Goal: Task Accomplishment & Management: Use online tool/utility

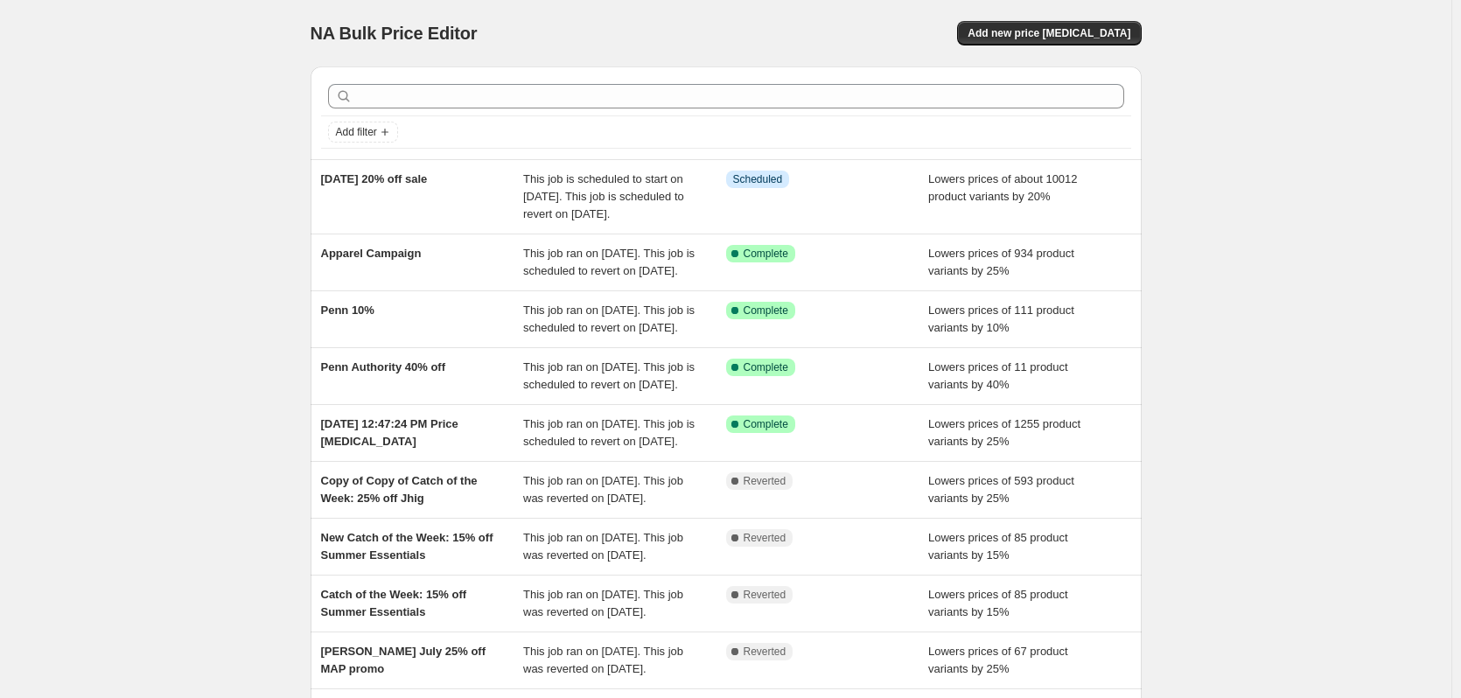
drag, startPoint x: 103, startPoint y: 195, endPoint x: 92, endPoint y: 192, distance: 11.9
click at [103, 195] on div "NA Bulk Price Editor. This page is ready NA Bulk Price Editor Add new price [ME…" at bounding box center [726, 459] width 1452 height 919
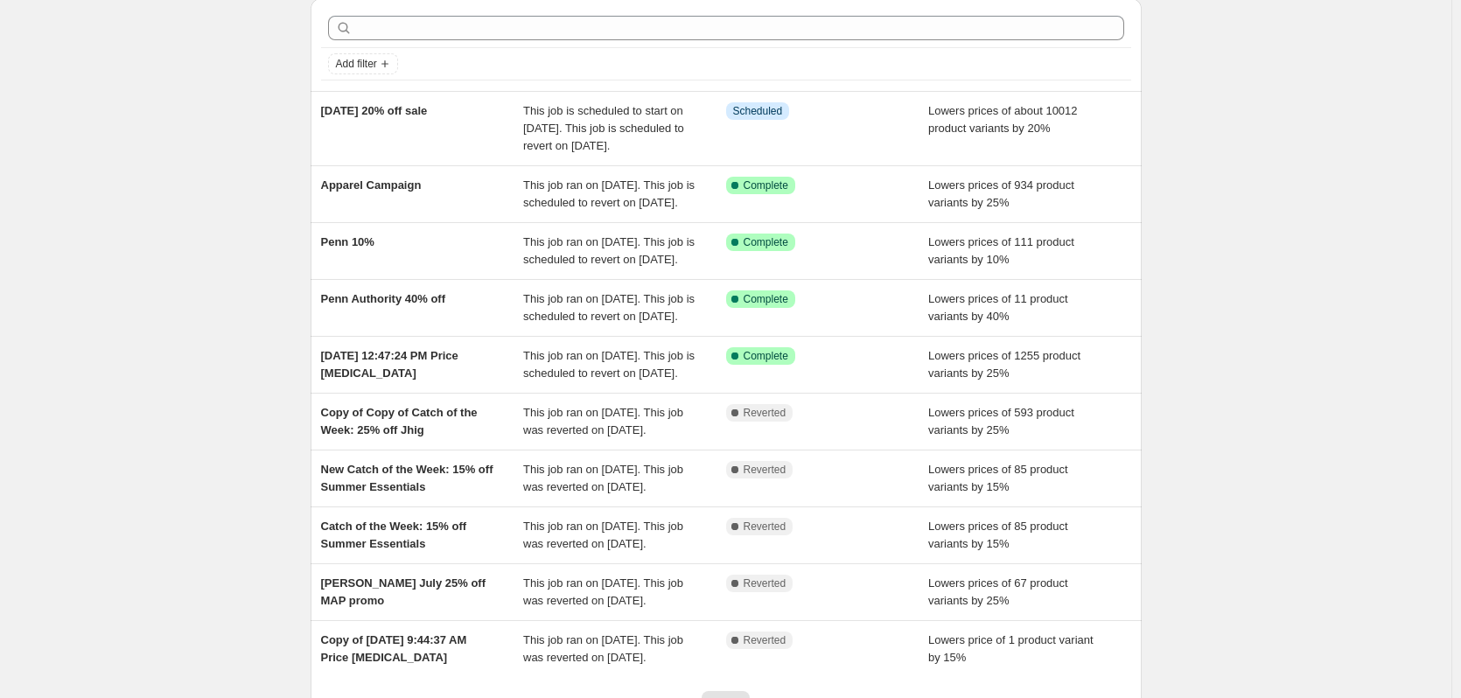
scroll to position [88, 0]
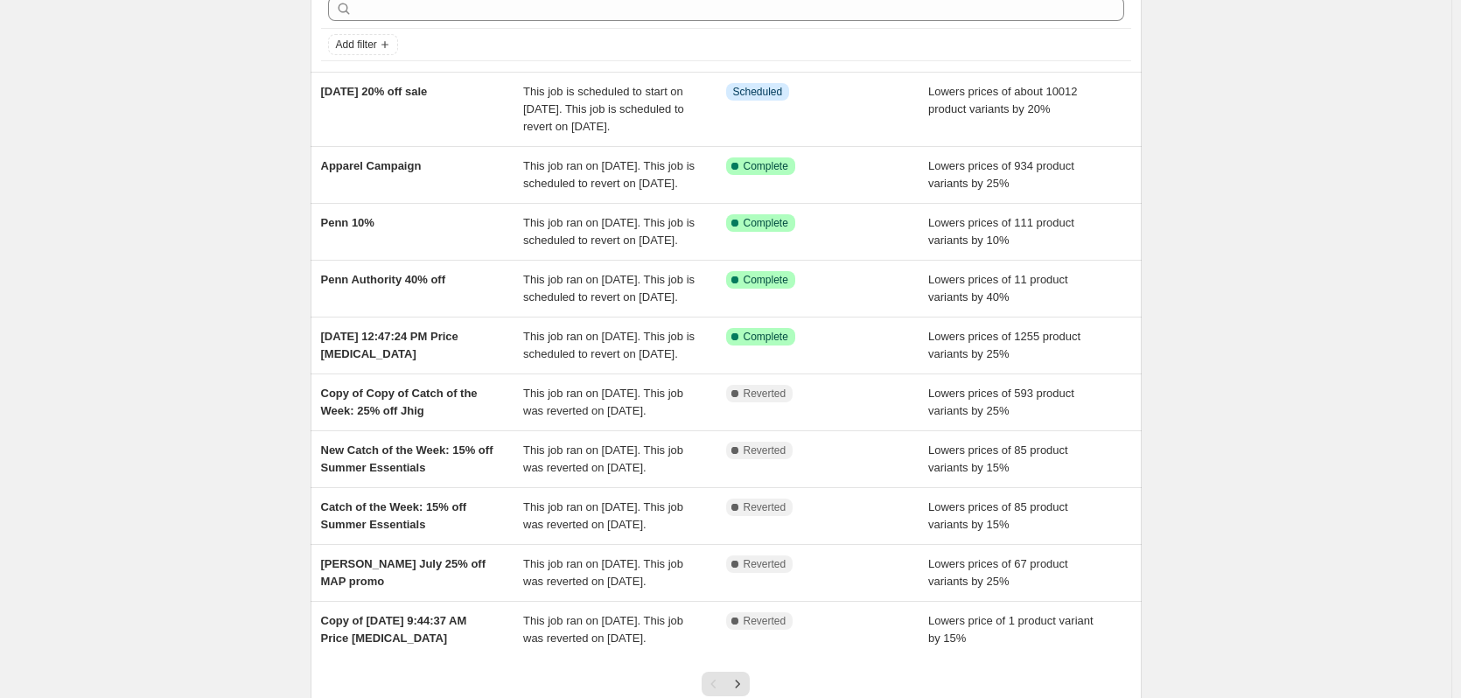
click at [235, 269] on div "NA Bulk Price Editor. This page is ready NA Bulk Price Editor Add new price [ME…" at bounding box center [726, 371] width 1452 height 919
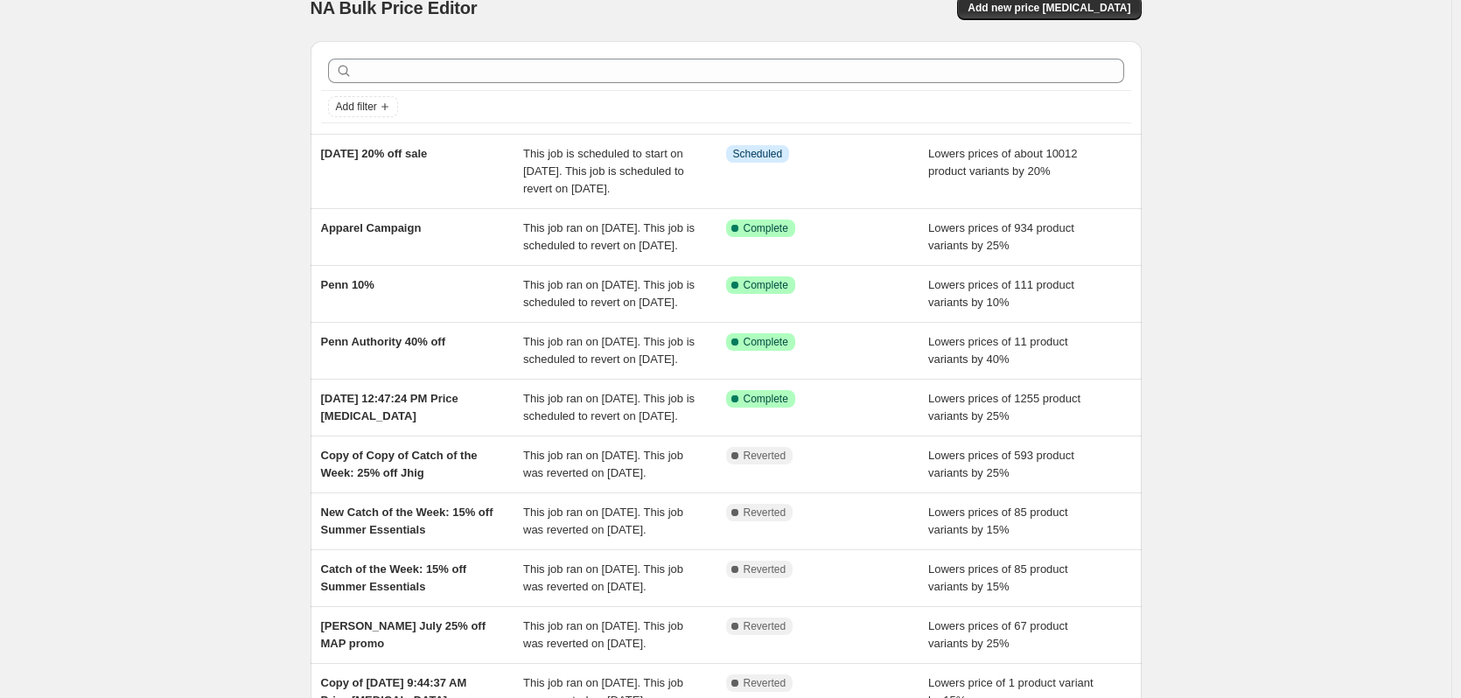
scroll to position [0, 0]
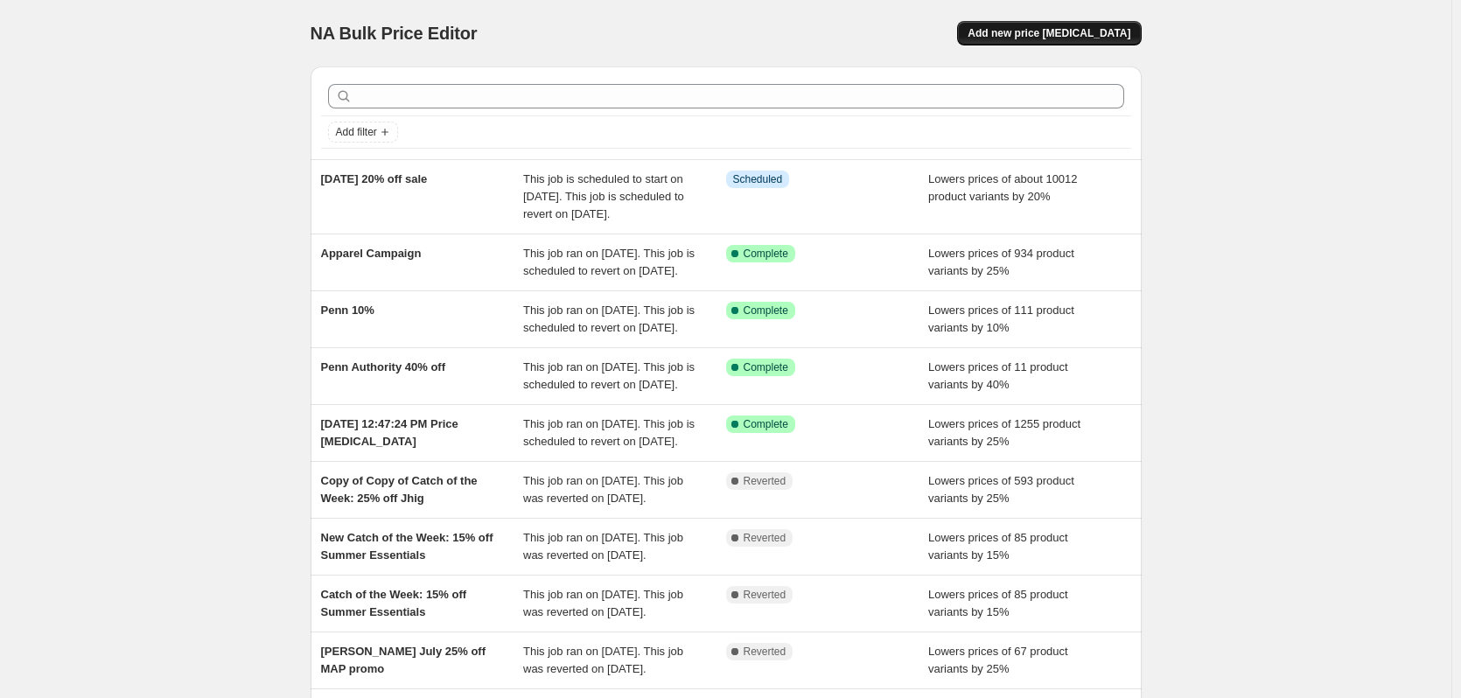
click at [1043, 39] on span "Add new price [MEDICAL_DATA]" at bounding box center [1049, 33] width 163 height 14
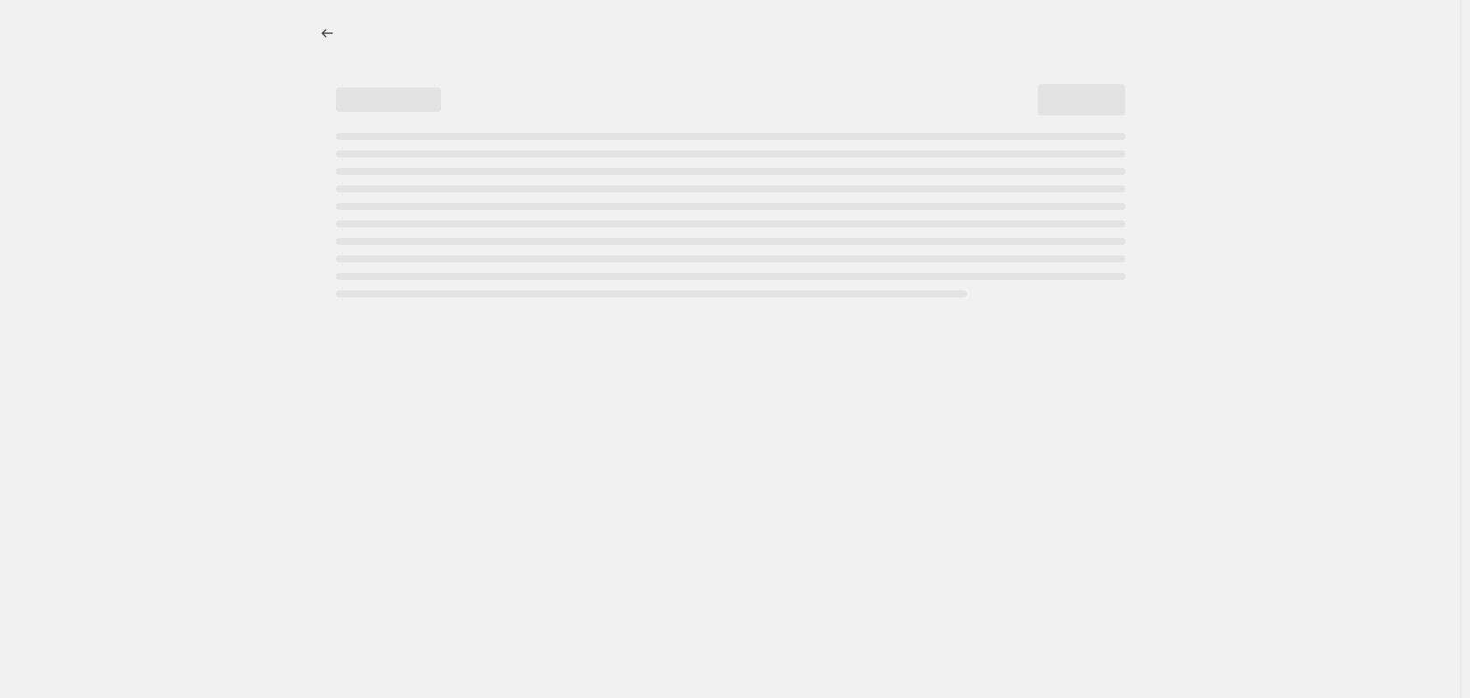
select select "percentage"
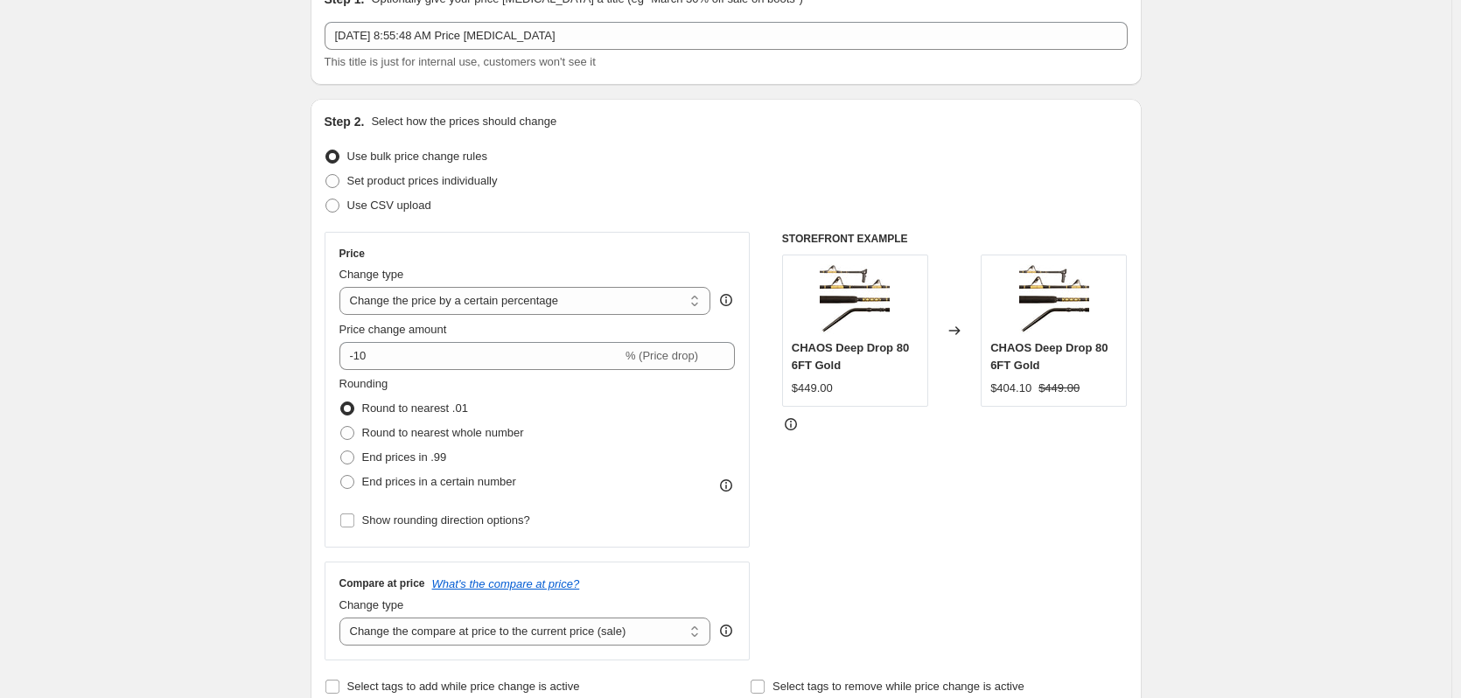
scroll to position [175, 0]
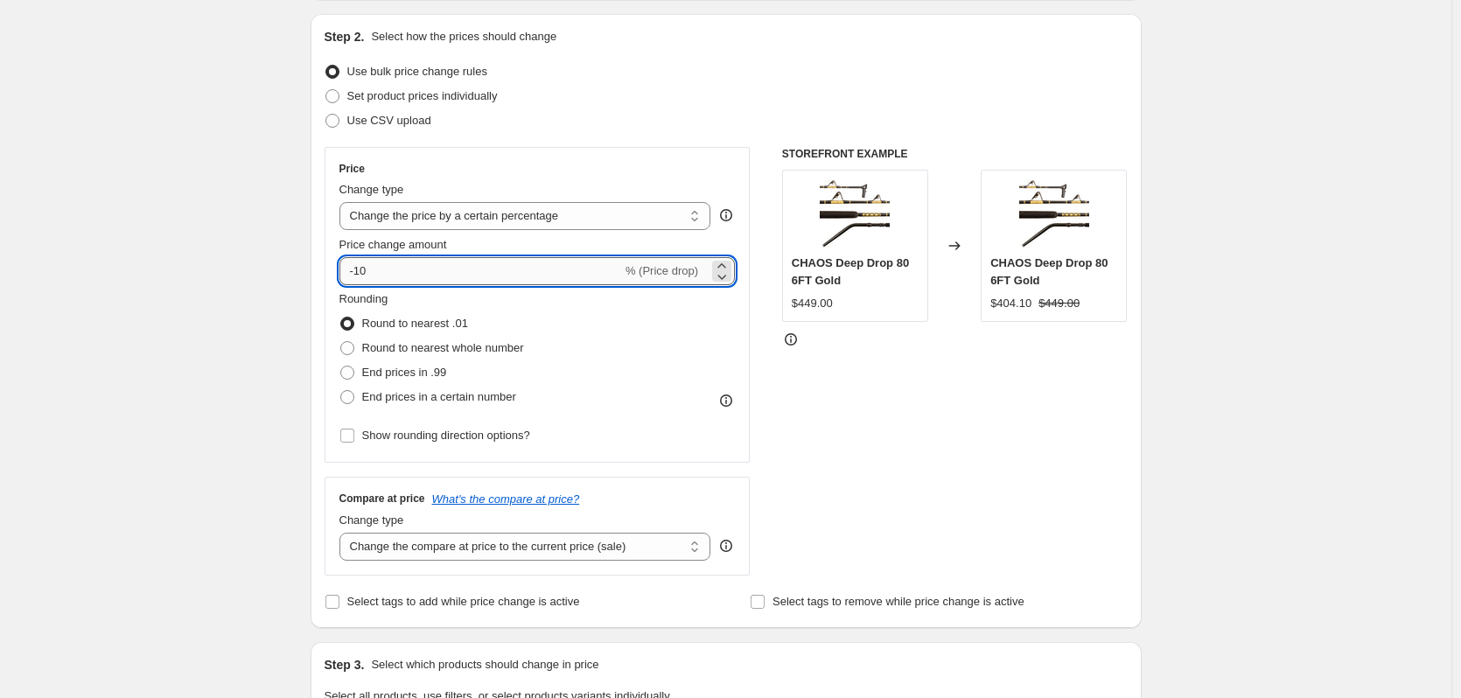
drag, startPoint x: 407, startPoint y: 266, endPoint x: 361, endPoint y: 266, distance: 46.4
click at [361, 266] on input "-10" at bounding box center [481, 271] width 283 height 28
type input "-5"
click at [215, 293] on div "Create new price [MEDICAL_DATA]. This page is ready Create new price [MEDICAL_D…" at bounding box center [726, 702] width 1452 height 1754
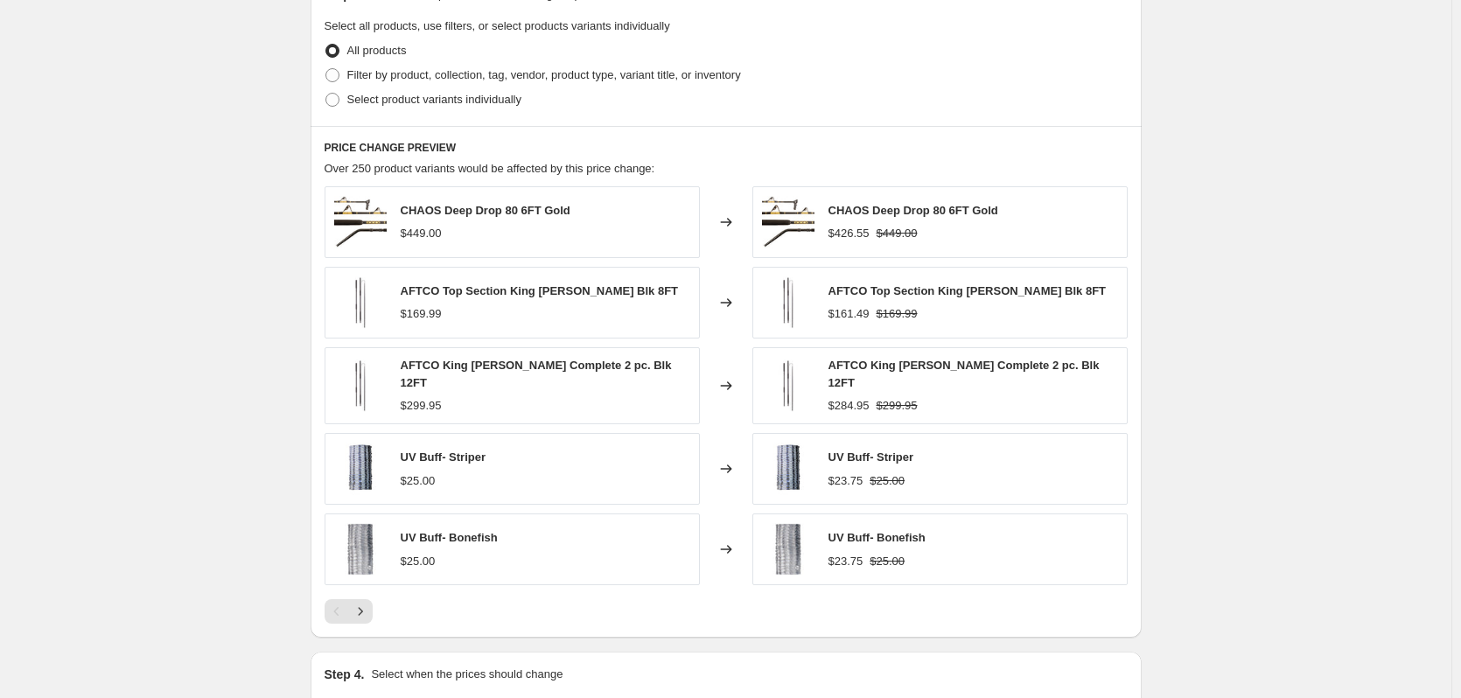
scroll to position [875, 0]
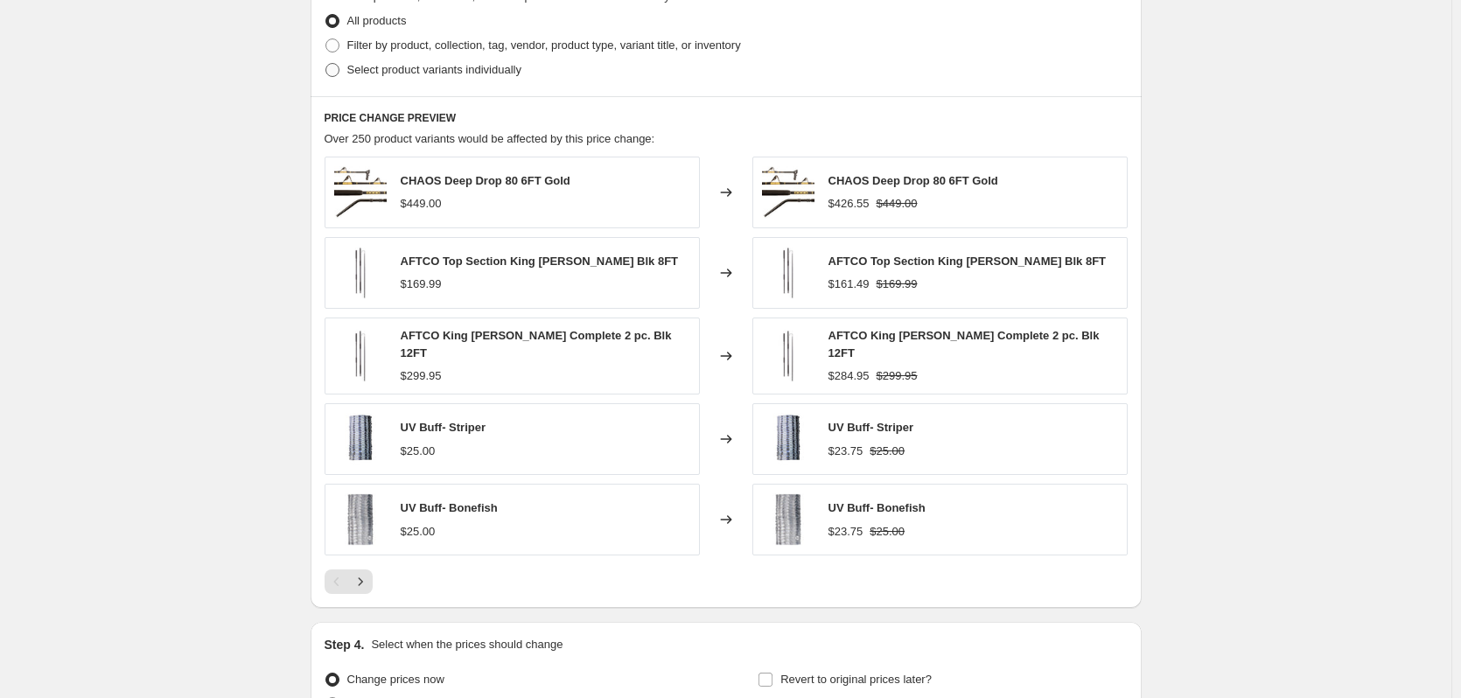
click at [347, 78] on label "Select product variants individually" at bounding box center [423, 70] width 197 height 25
click at [326, 64] on input "Select product variants individually" at bounding box center [326, 63] width 1 height 1
radio input "true"
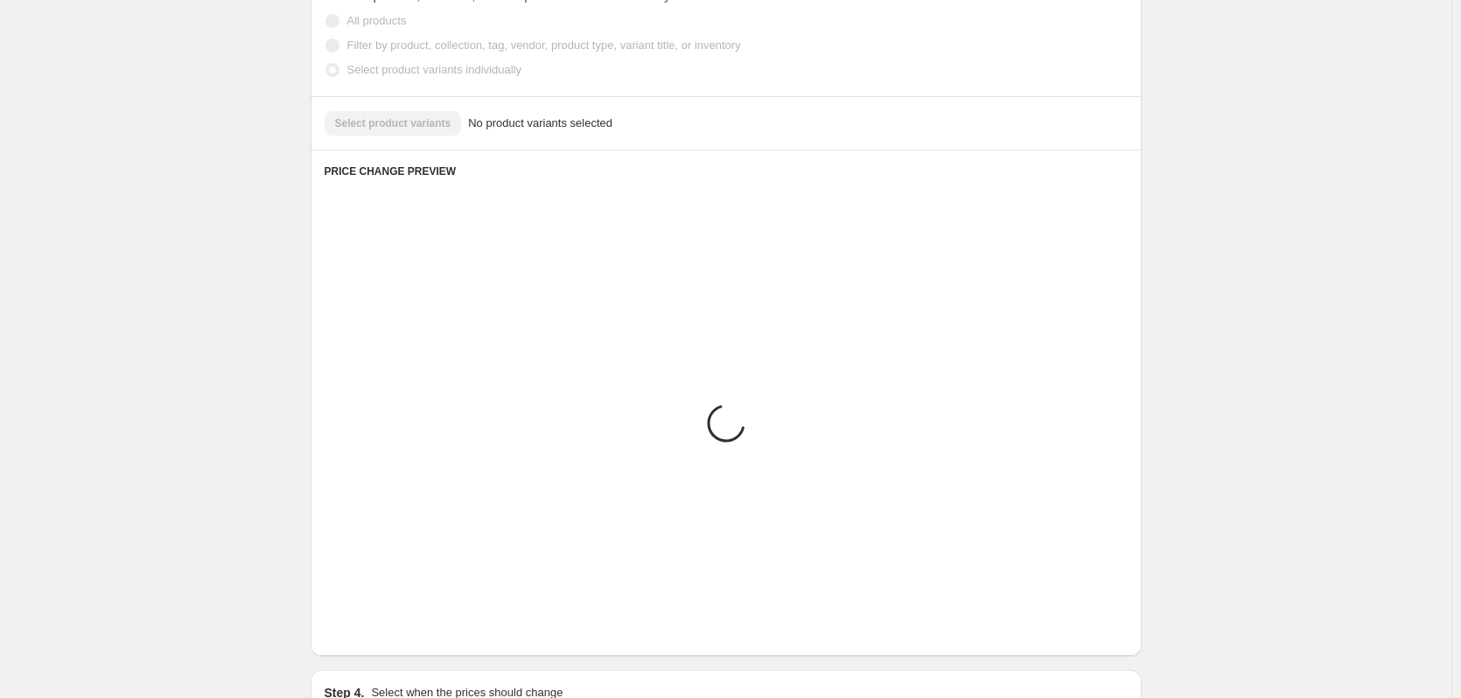
scroll to position [664, 0]
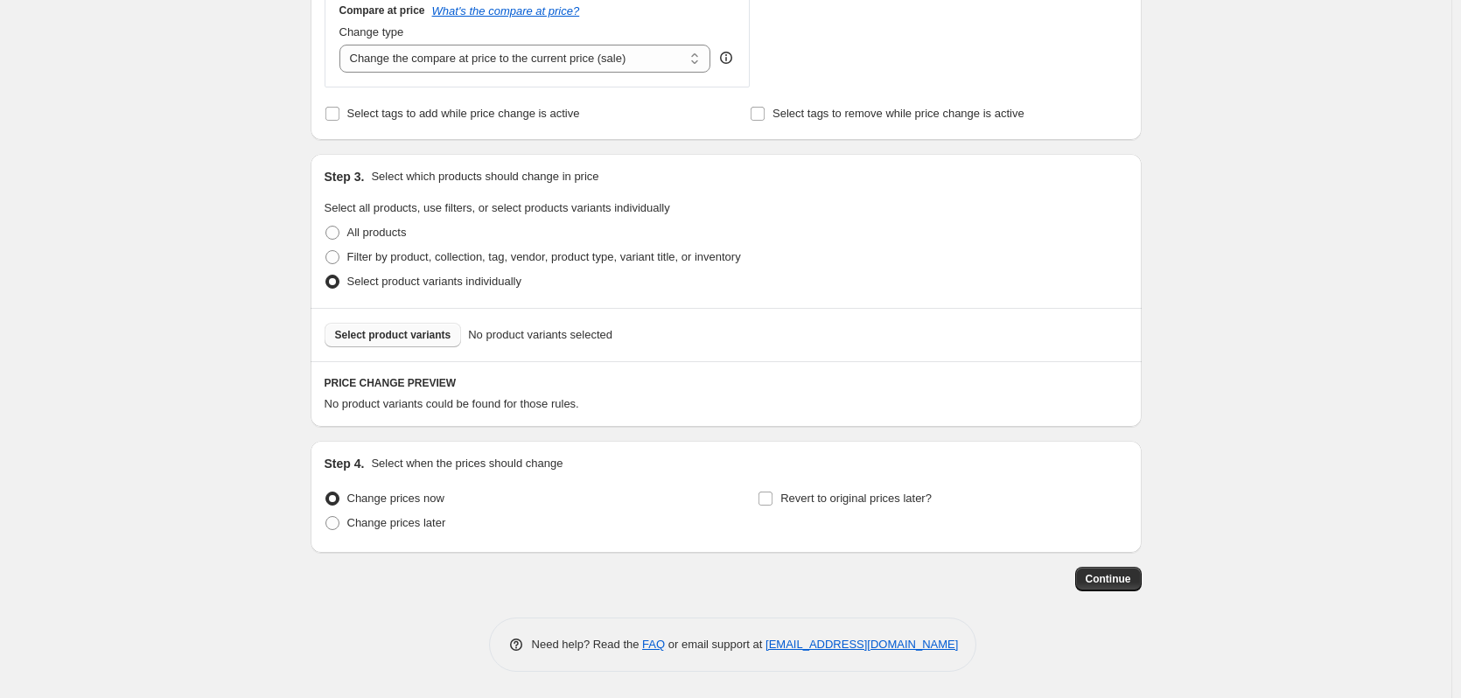
click at [412, 327] on button "Select product variants" at bounding box center [393, 335] width 137 height 25
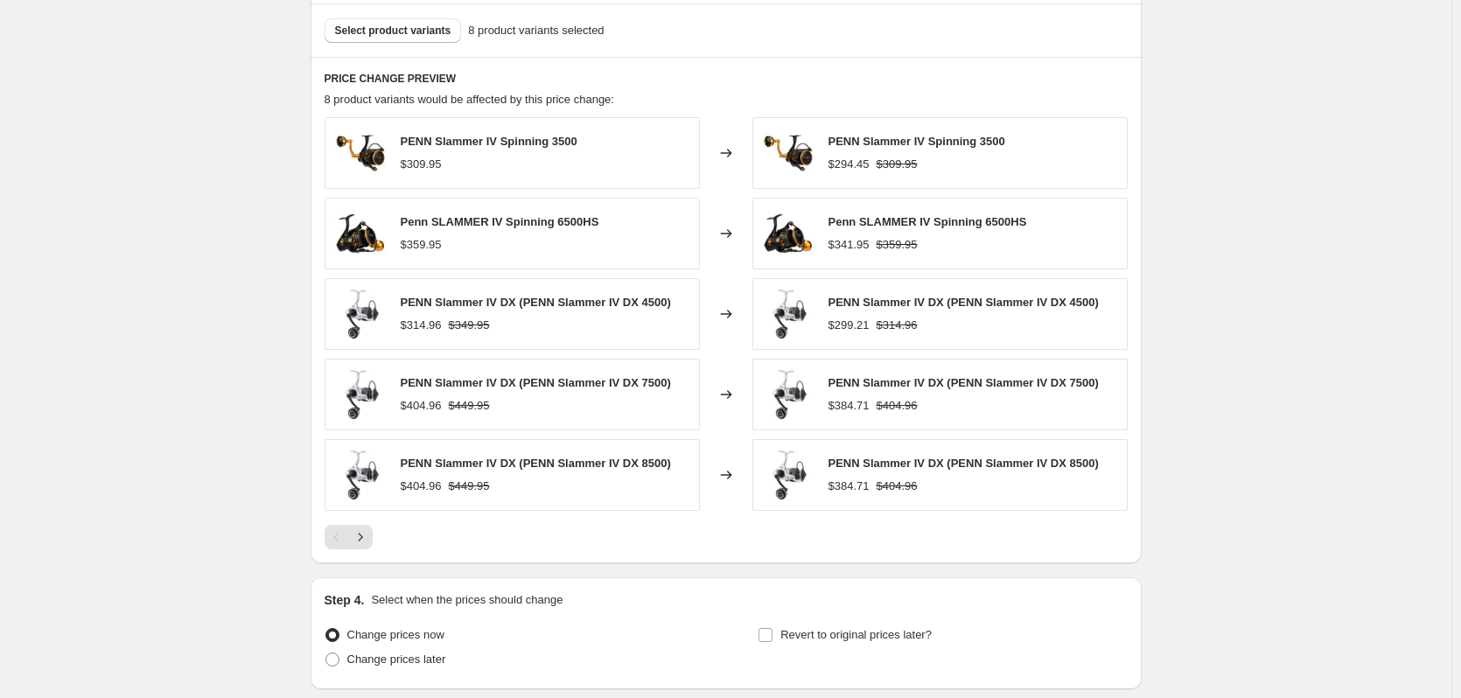
scroll to position [1014, 0]
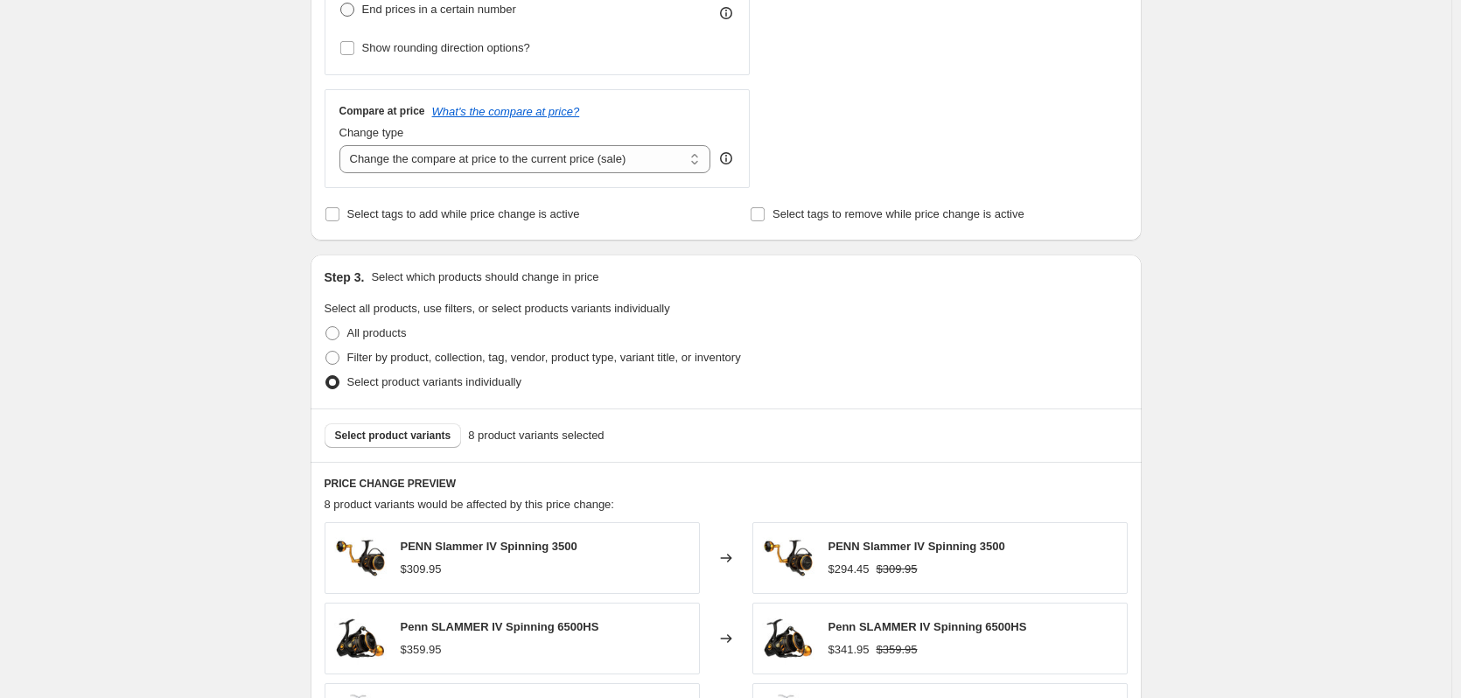
scroll to position [314, 0]
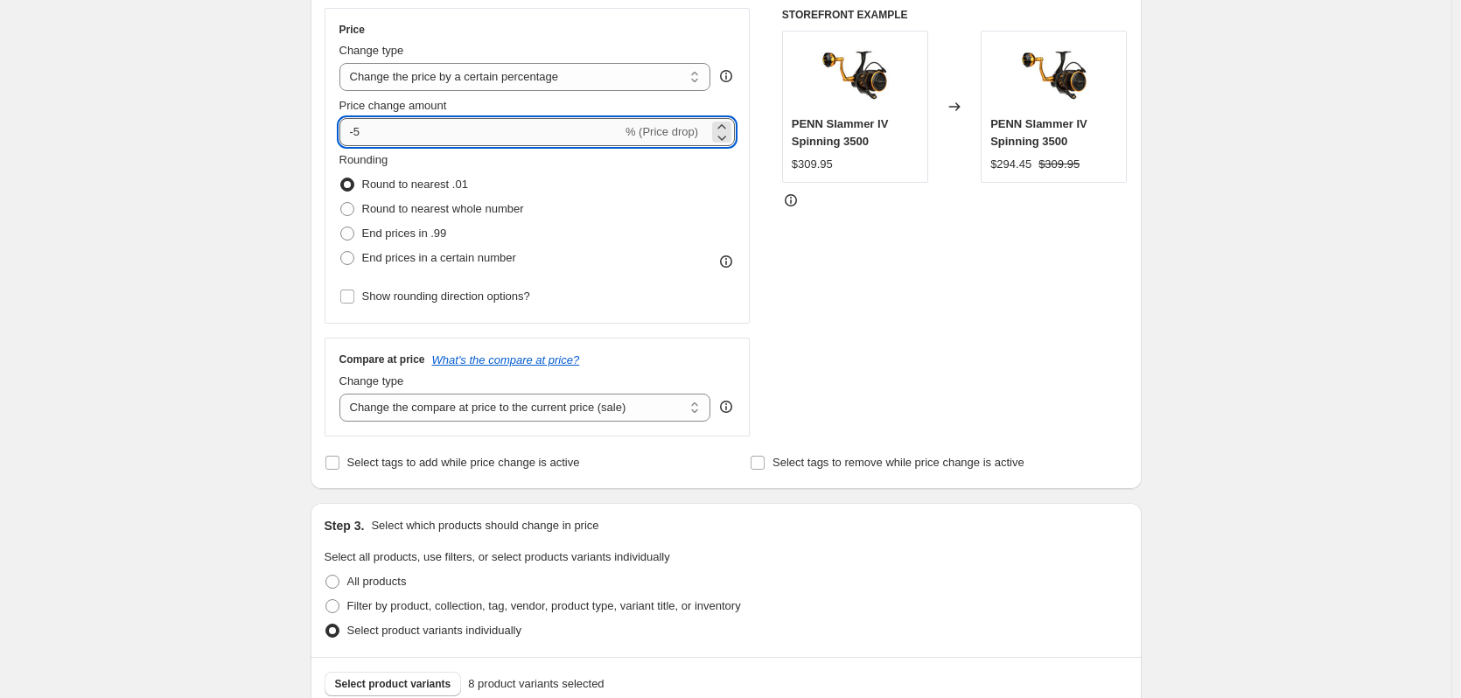
drag, startPoint x: 388, startPoint y: 132, endPoint x: 359, endPoint y: 131, distance: 28.9
click at [359, 131] on input "-5" at bounding box center [481, 132] width 283 height 28
click at [214, 265] on div "Create new price [MEDICAL_DATA]. This page is ready Create new price [MEDICAL_D…" at bounding box center [726, 587] width 1452 height 1803
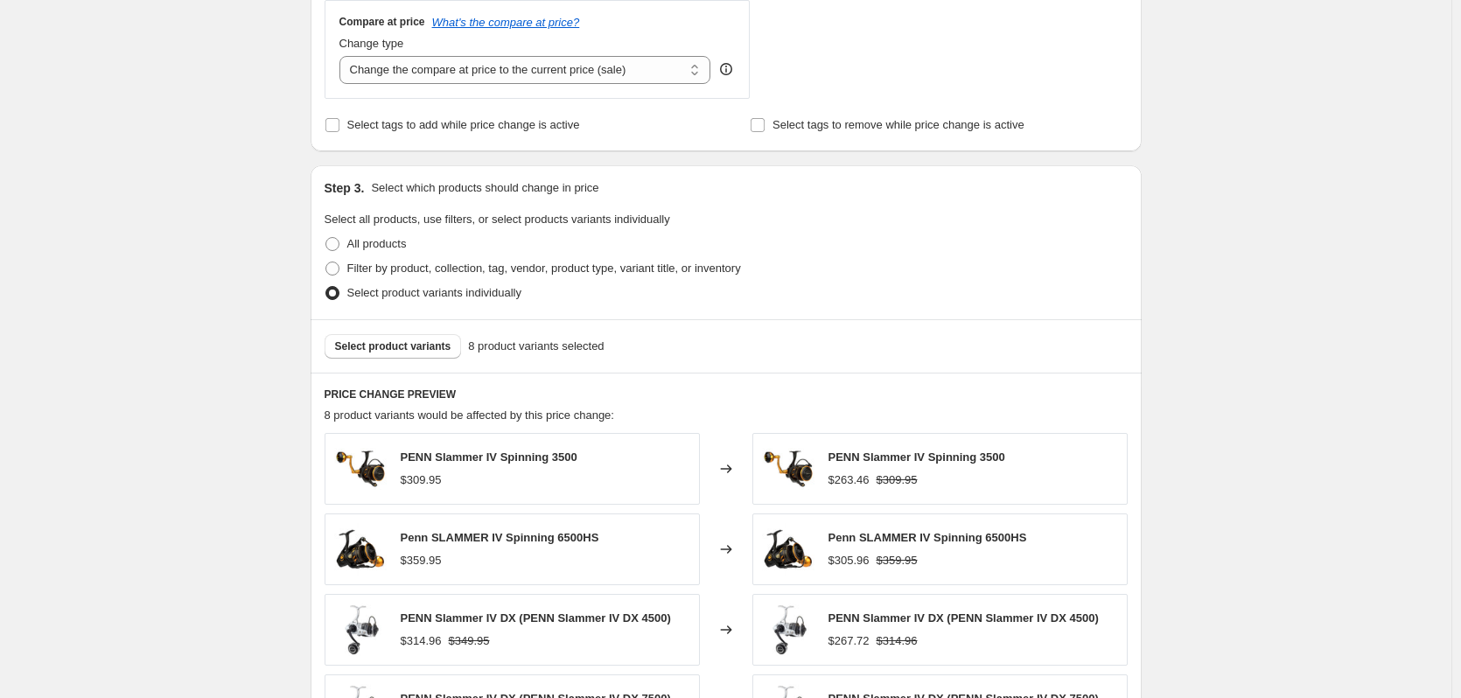
scroll to position [839, 0]
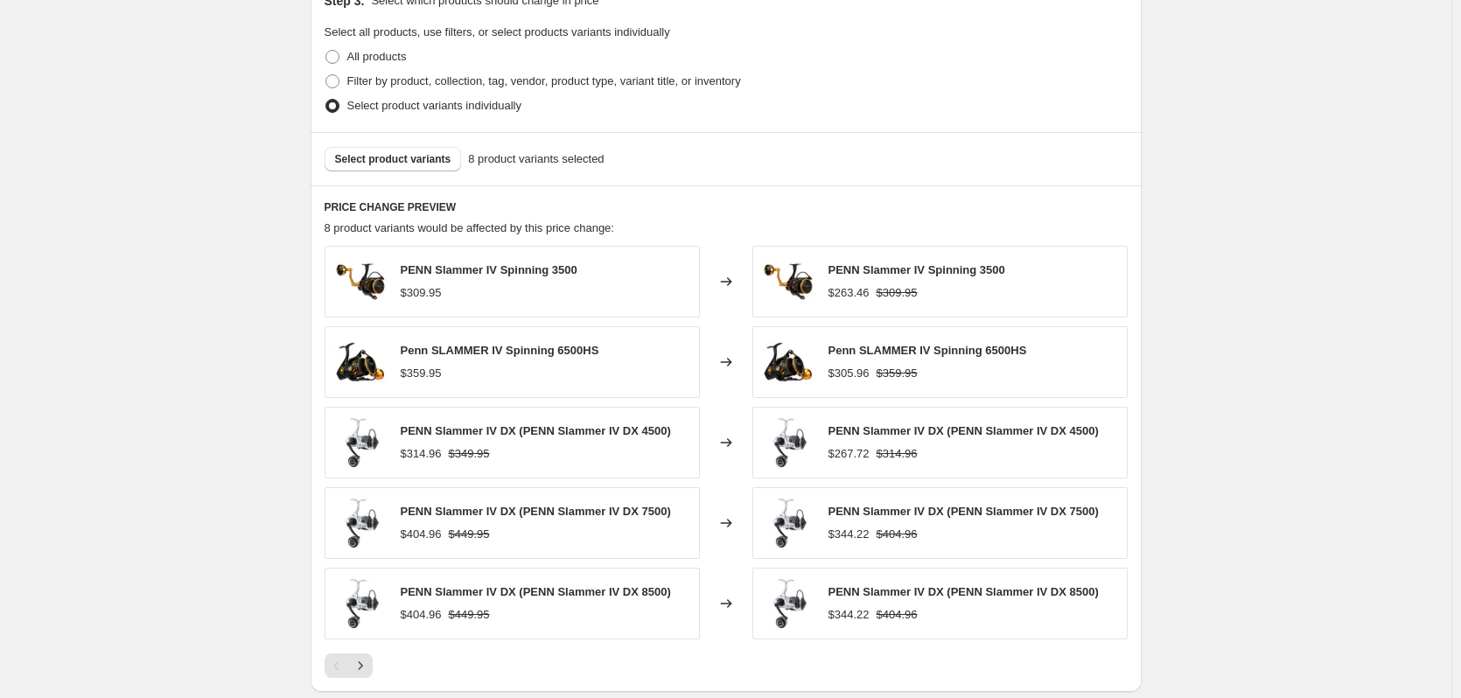
click at [177, 303] on div "Create new price [MEDICAL_DATA]. This page is ready Create new price [MEDICAL_D…" at bounding box center [726, 62] width 1452 height 1803
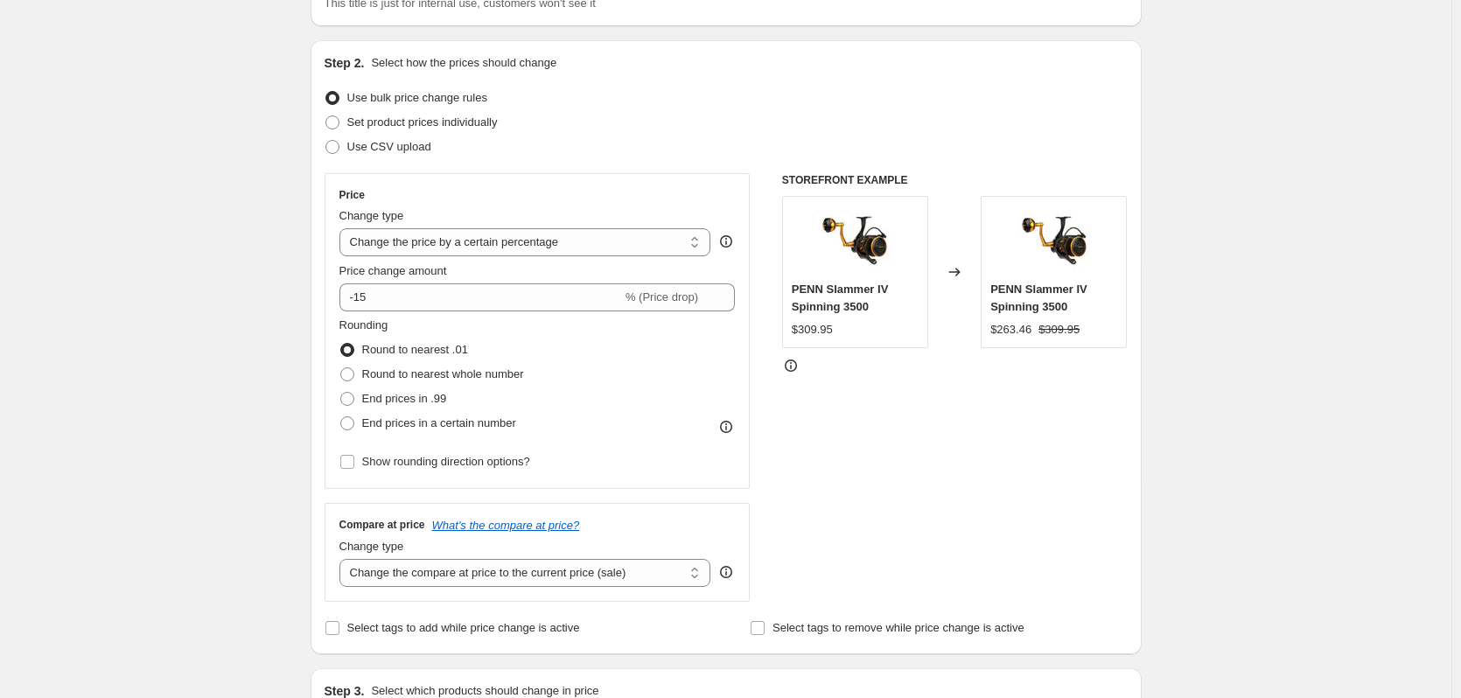
scroll to position [139, 0]
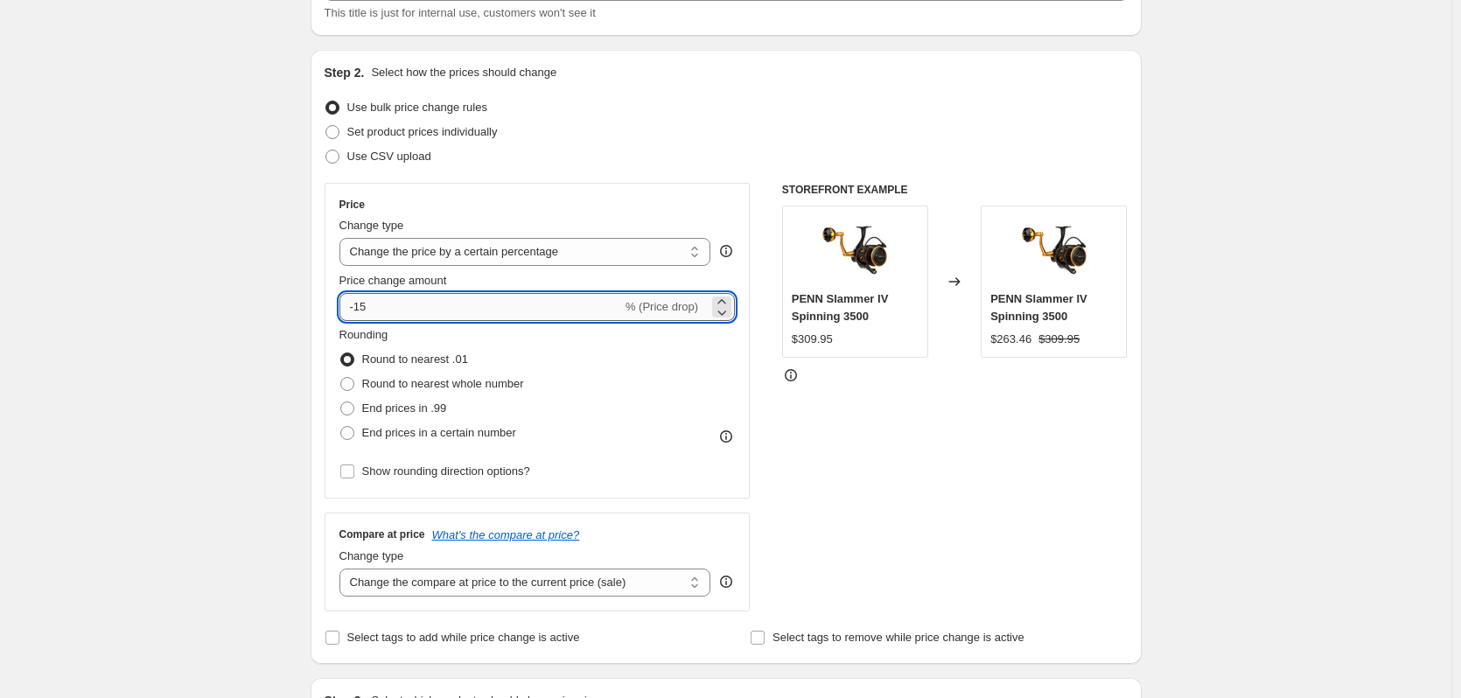
drag, startPoint x: 381, startPoint y: 305, endPoint x: 361, endPoint y: 305, distance: 19.3
click at [361, 305] on input "-15" at bounding box center [481, 307] width 283 height 28
type input "-5"
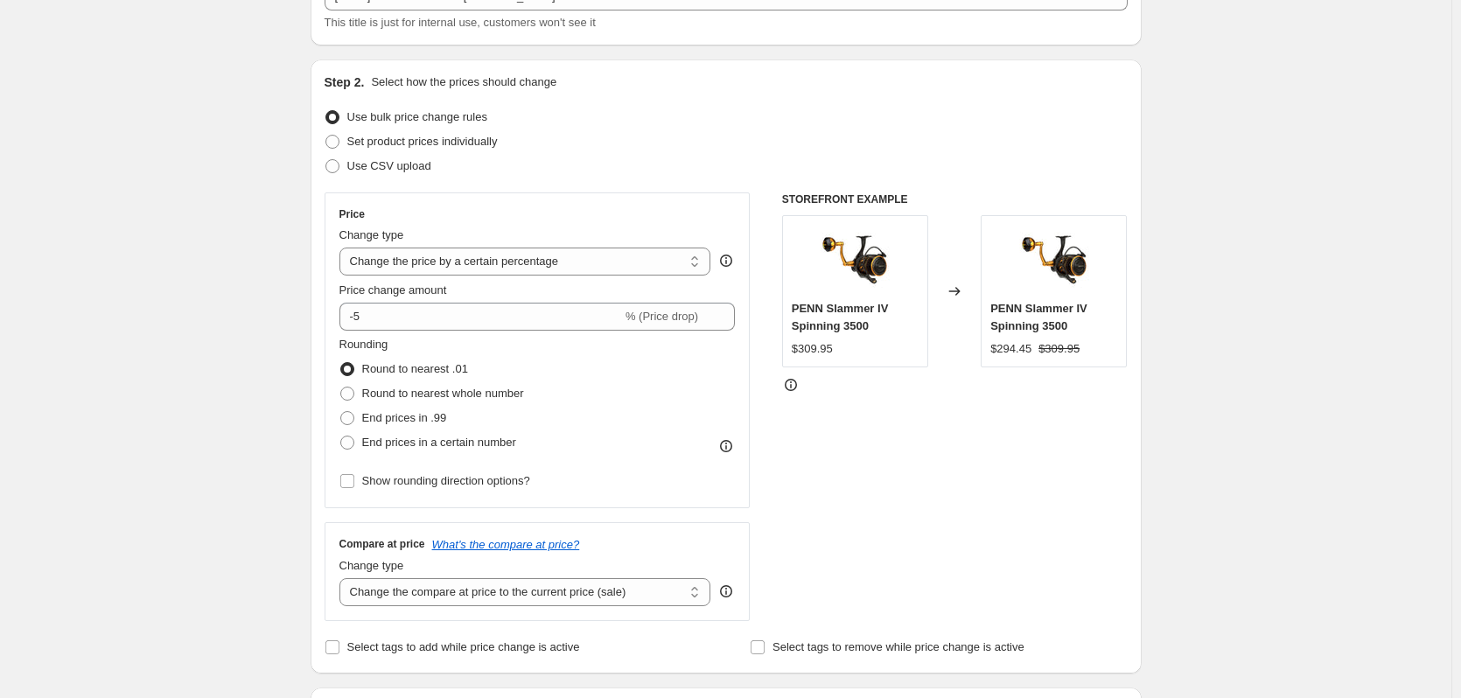
scroll to position [0, 0]
